Goal: Go to known website: Go to known website

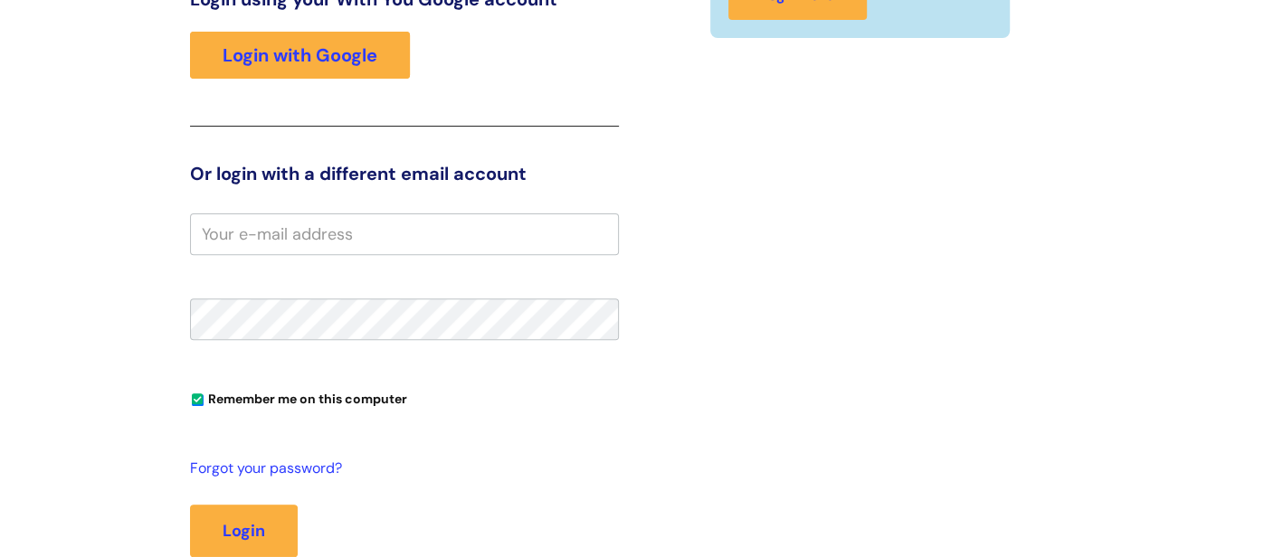
scroll to position [339, 0]
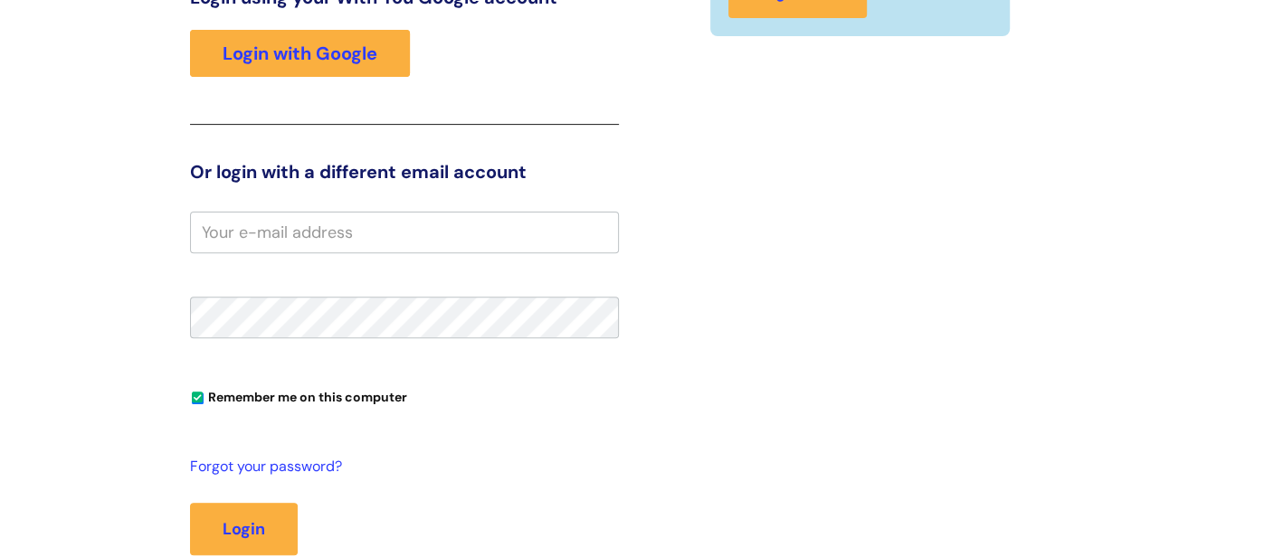
click at [383, 224] on input "email" at bounding box center [404, 233] width 429 height 42
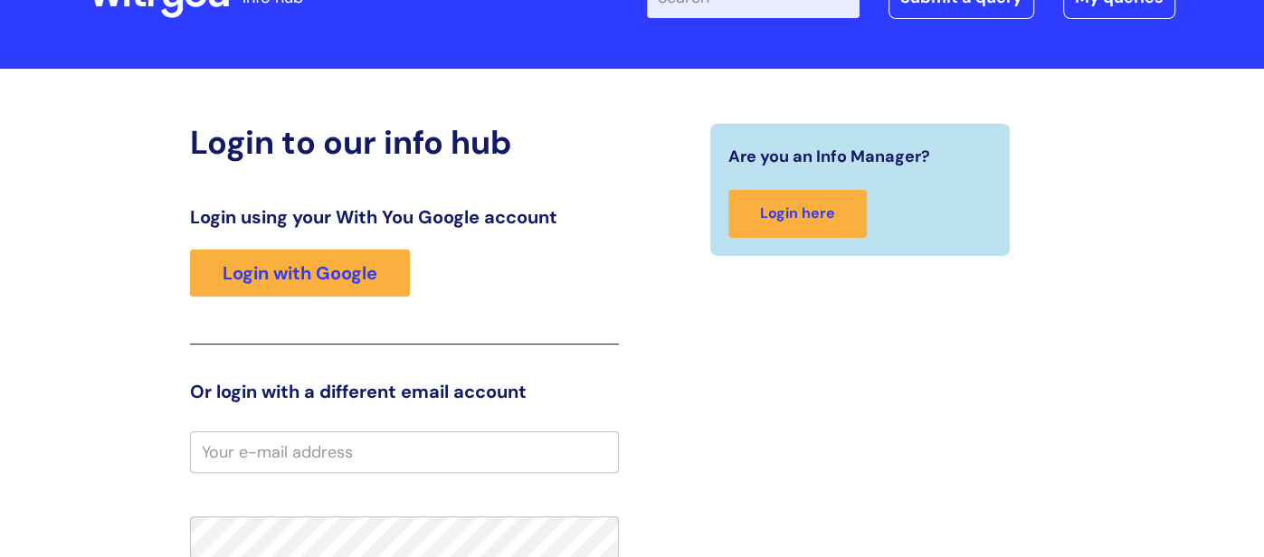
scroll to position [129, 0]
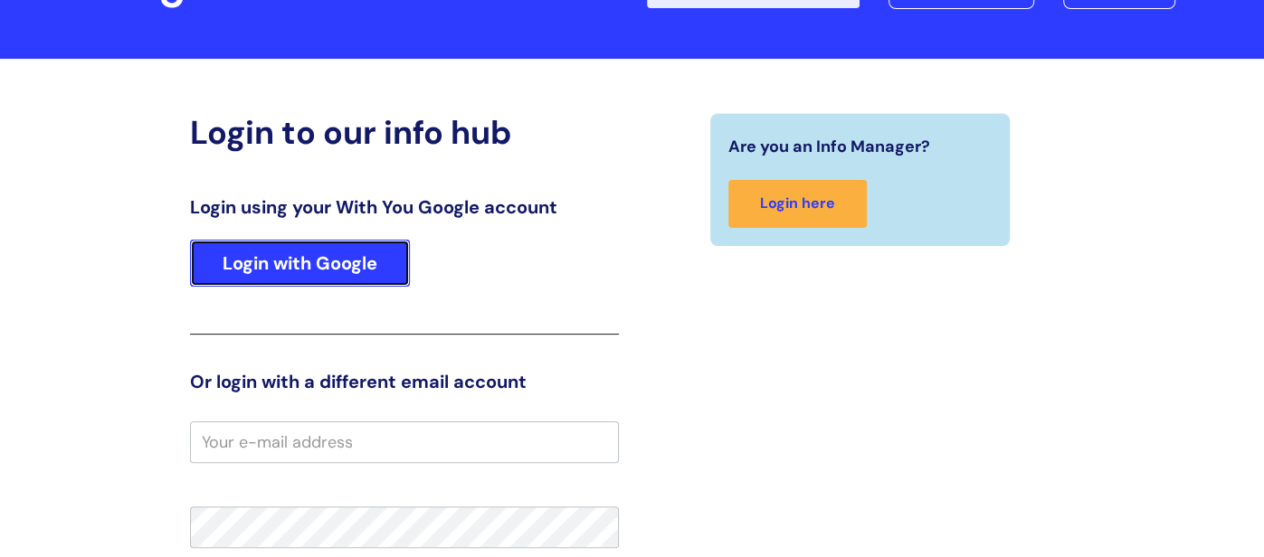
click at [310, 245] on link "Login with Google" at bounding box center [300, 263] width 220 height 47
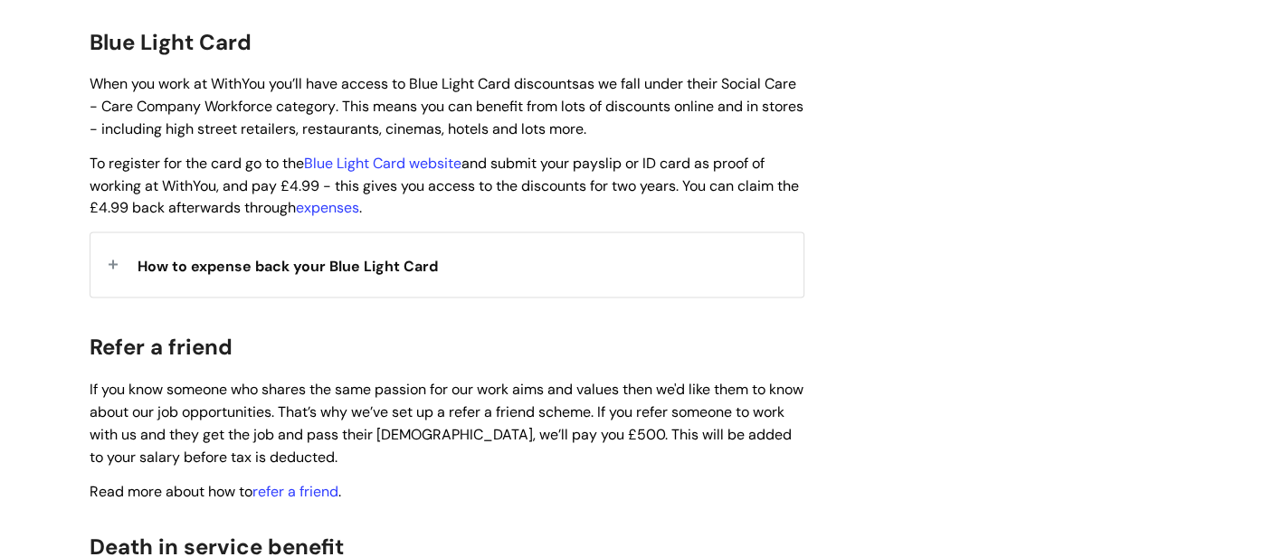
scroll to position [1806, 0]
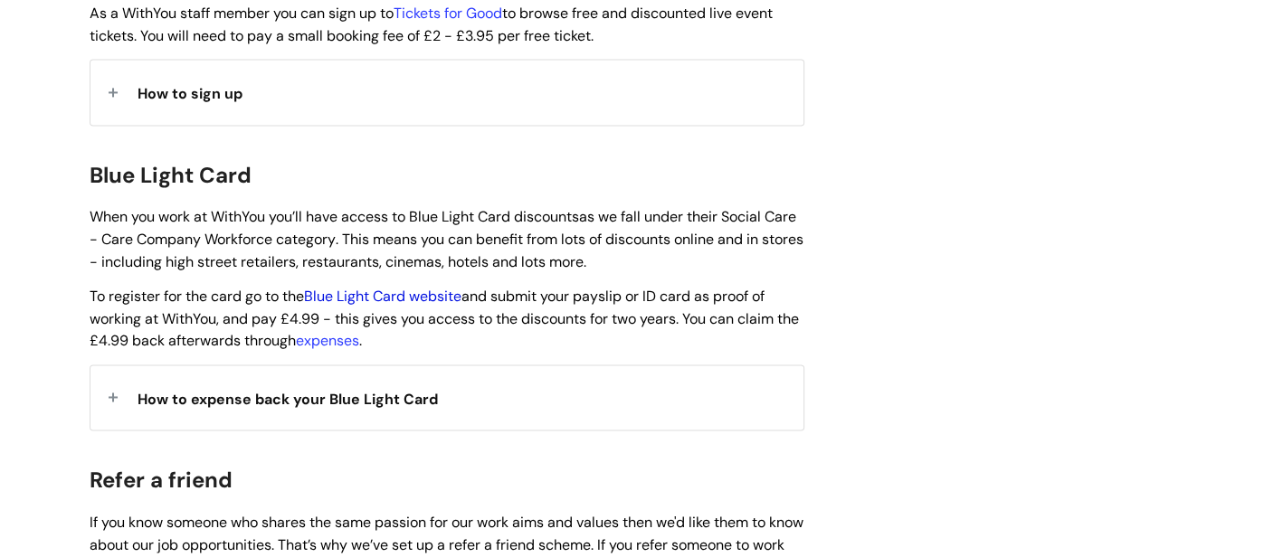
click at [392, 287] on link "Blue Light Card website" at bounding box center [382, 296] width 157 height 19
click at [384, 287] on link "Blue Light Card website" at bounding box center [382, 296] width 157 height 19
click at [360, 287] on link "Blue Light Card website" at bounding box center [382, 296] width 157 height 19
